Goal: Transaction & Acquisition: Download file/media

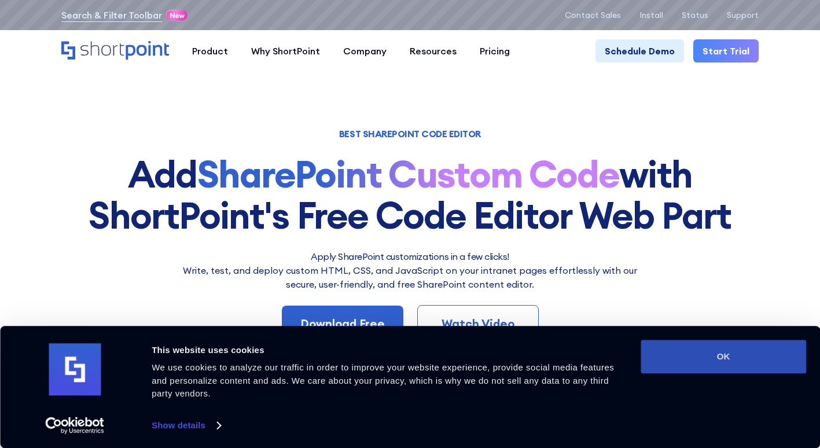
click at [732, 367] on button "OK" at bounding box center [722, 357] width 165 height 34
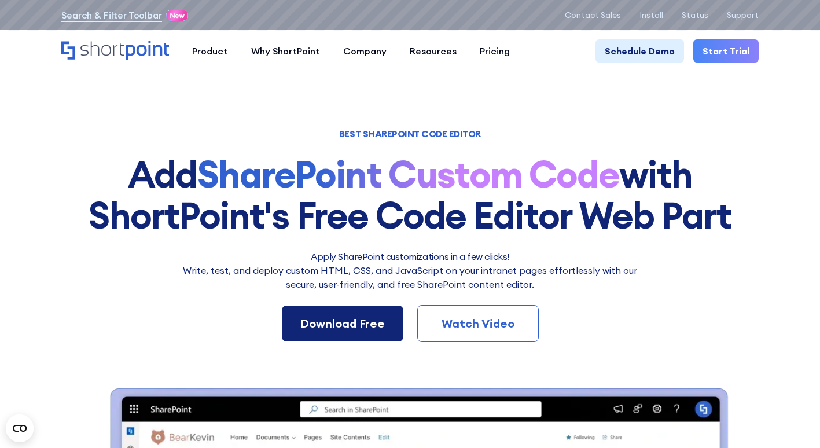
click at [357, 319] on div "Download Free" at bounding box center [342, 323] width 84 height 17
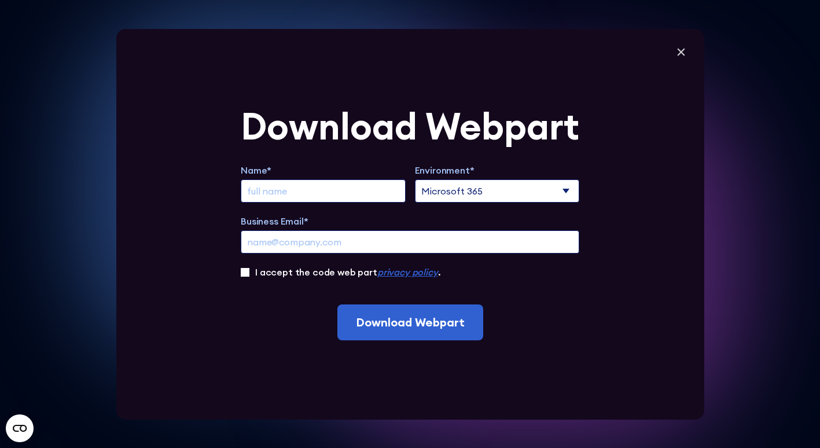
click at [274, 187] on input "Extend Trial" at bounding box center [323, 190] width 165 height 23
type input "[PERSON_NAME]"
click at [301, 242] on input "Business Email*" at bounding box center [410, 241] width 338 height 23
type input "[EMAIL_ADDRESS][DOMAIN_NAME]"
click at [271, 272] on label "I accept the code web part privacy policy ." at bounding box center [347, 272] width 185 height 14
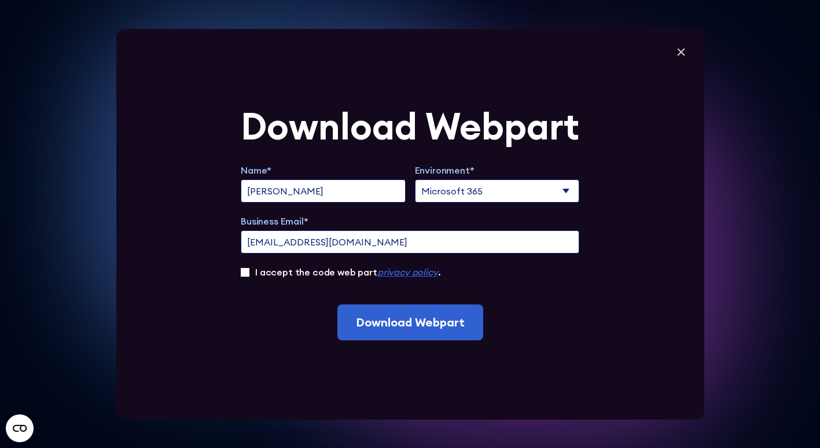
click at [249, 272] on input "I accept the code web part privacy policy ." at bounding box center [245, 272] width 9 height 9
checkbox input "true"
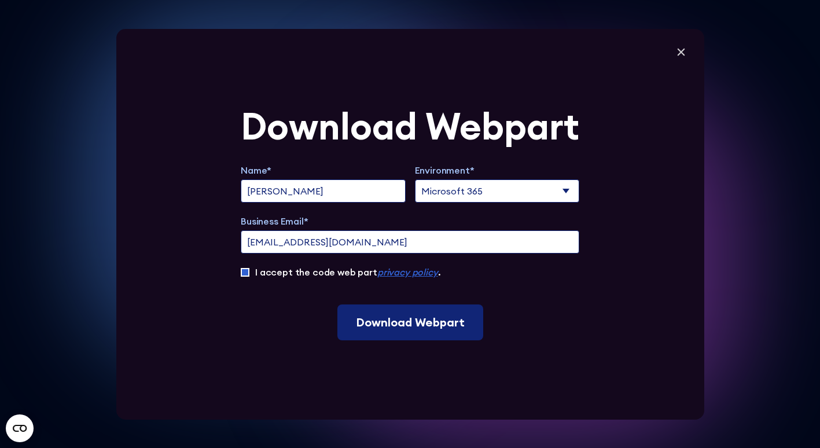
click at [422, 324] on input "Download Webpart" at bounding box center [410, 322] width 146 height 36
